Goal: Task Accomplishment & Management: Use online tool/utility

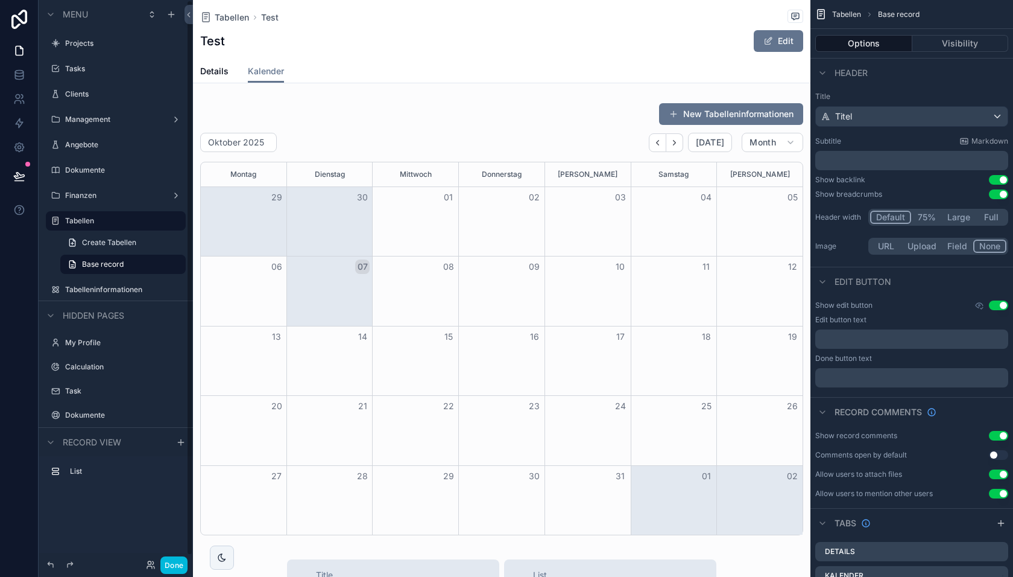
scroll to position [84, 0]
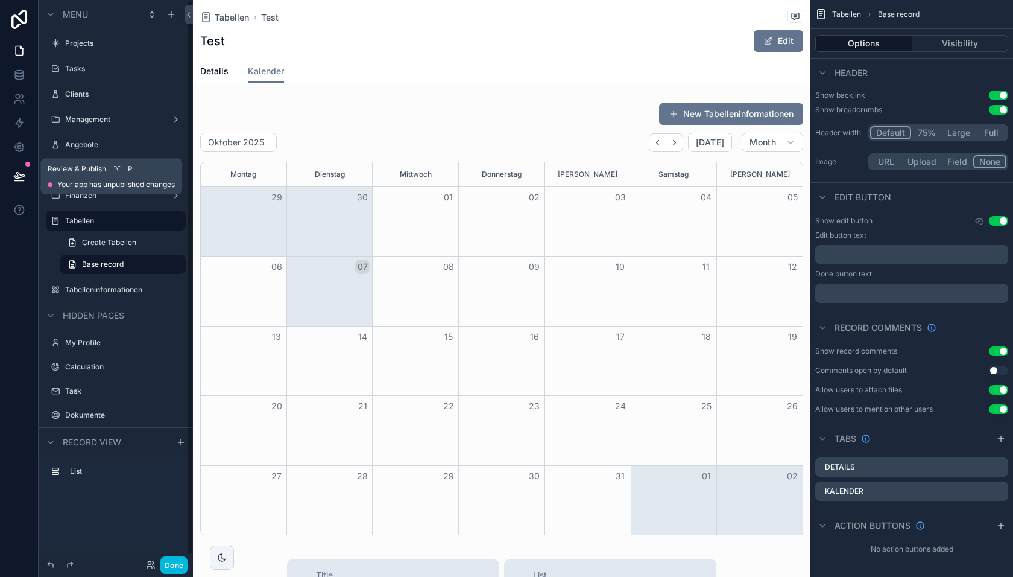
click at [21, 179] on icon at bounding box center [19, 176] width 12 height 12
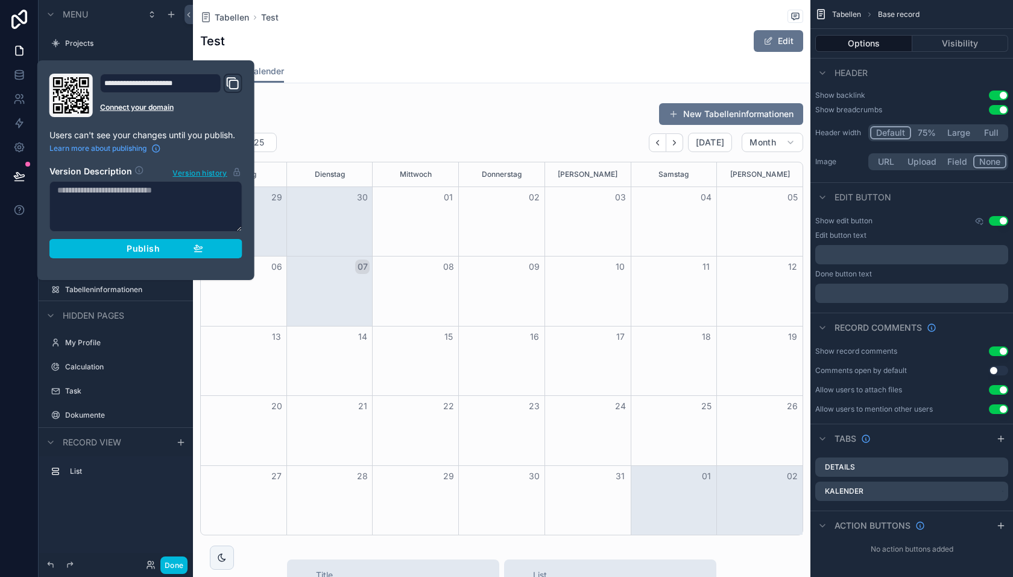
click at [229, 246] on button "Publish" at bounding box center [145, 248] width 193 height 19
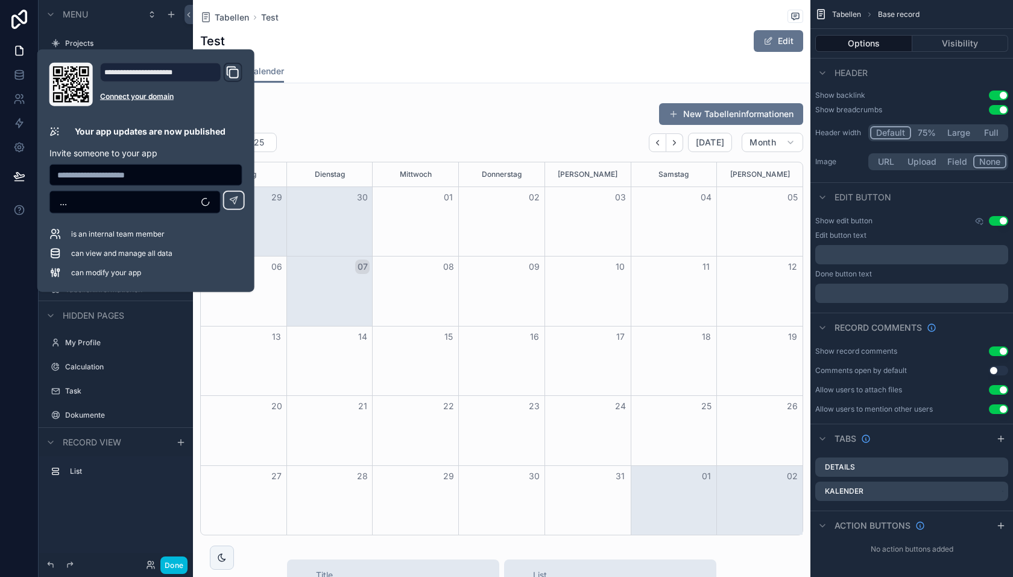
click at [171, 561] on button "Done" at bounding box center [173, 564] width 27 height 17
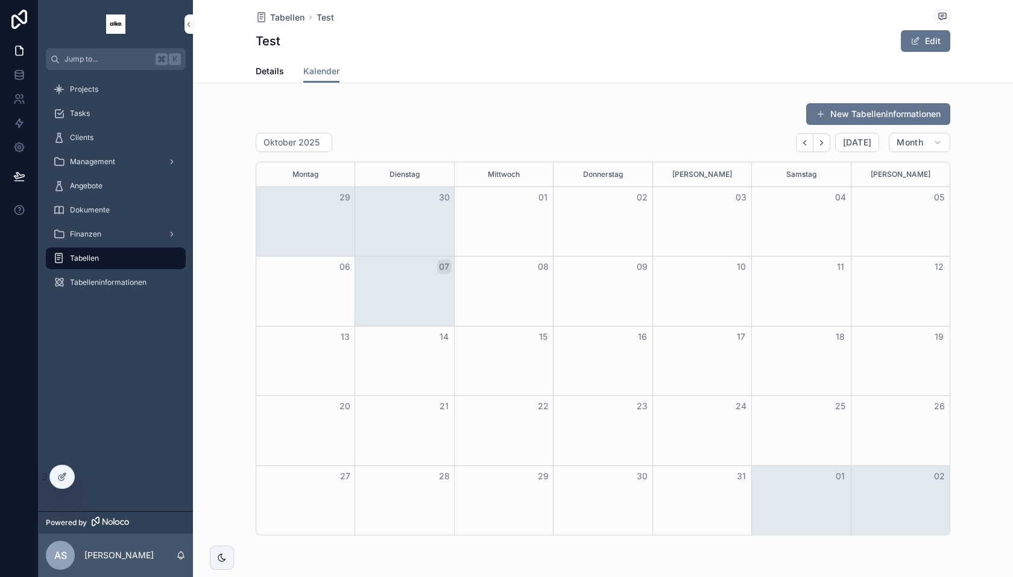
click at [112, 94] on div "Projects" at bounding box center [115, 89] width 125 height 19
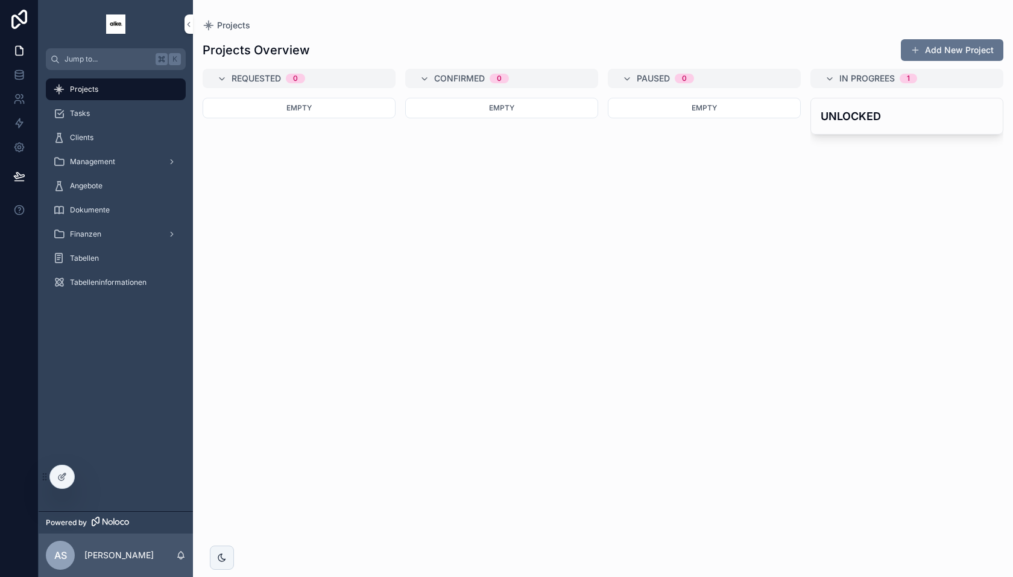
click at [111, 265] on div "Tabellen" at bounding box center [115, 257] width 125 height 19
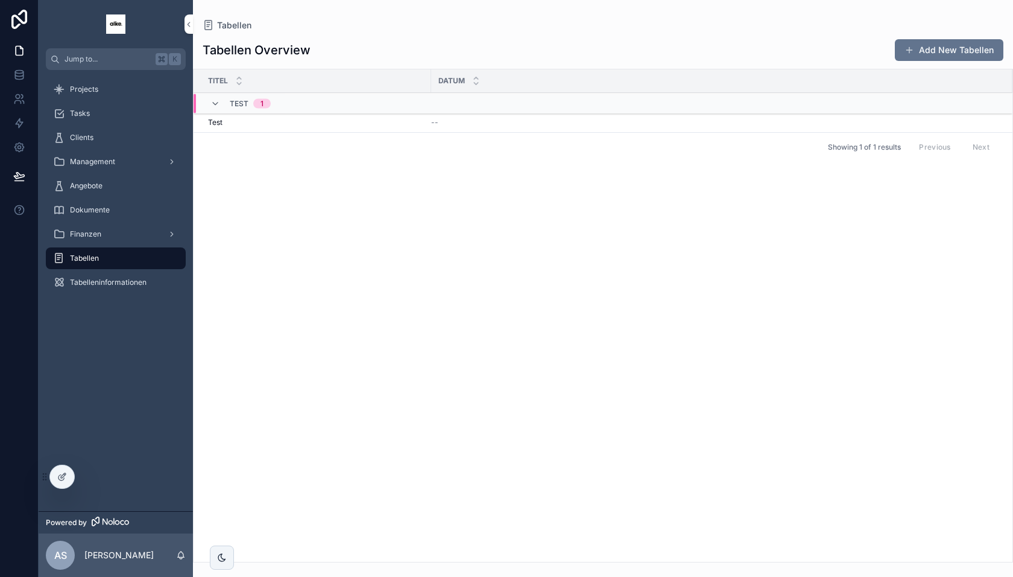
click at [354, 122] on div "Test Test" at bounding box center [316, 123] width 216 height 10
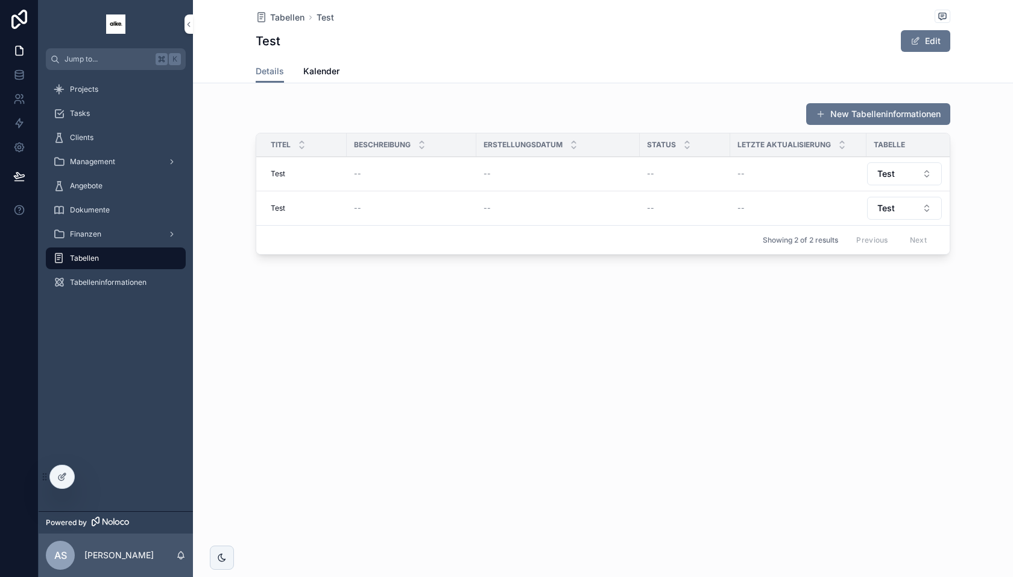
click at [326, 73] on span "Kalender" at bounding box center [321, 71] width 36 height 12
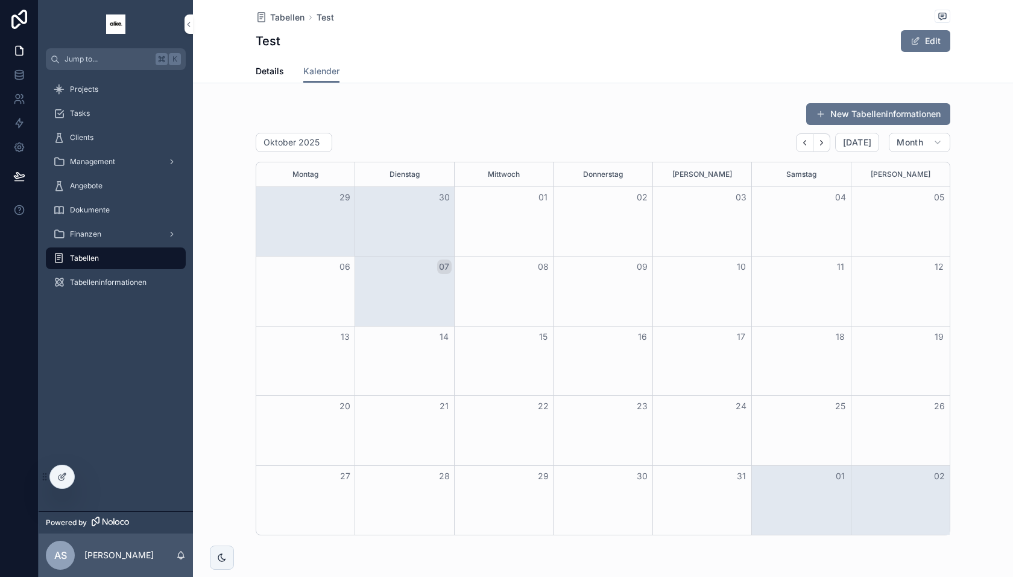
click at [269, 78] on link "Details" at bounding box center [270, 72] width 28 height 24
